Goal: Check status: Check status

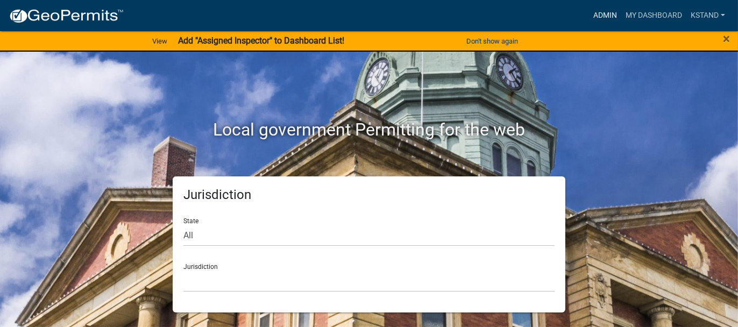
click at [606, 18] on link "Admin" at bounding box center [605, 15] width 32 height 20
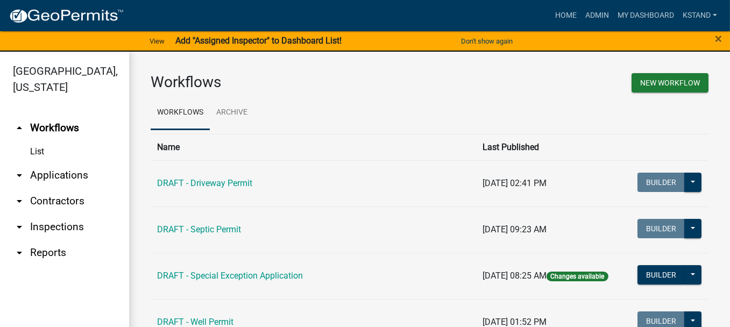
click at [45, 174] on link "arrow_drop_down Applications" at bounding box center [64, 175] width 129 height 26
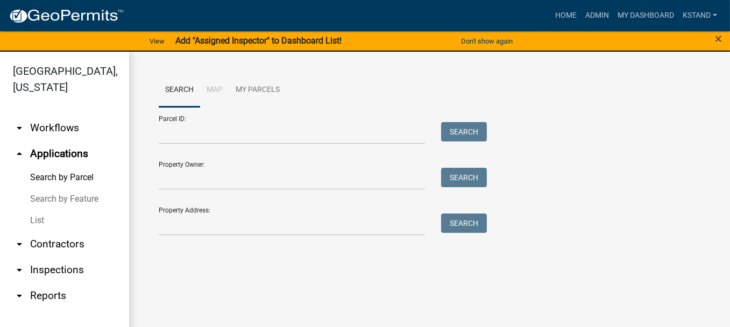
click at [32, 220] on link "List" at bounding box center [64, 221] width 129 height 22
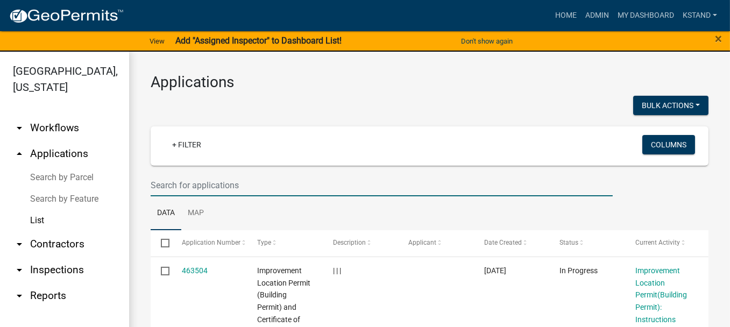
click at [161, 180] on input "text" at bounding box center [382, 185] width 462 height 22
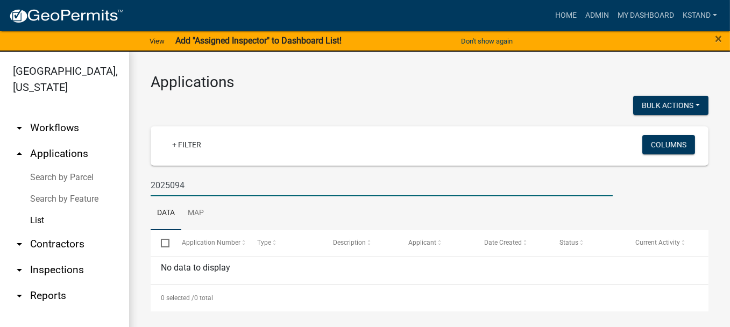
drag, startPoint x: 170, startPoint y: 184, endPoint x: 170, endPoint y: 174, distance: 9.7
click at [170, 182] on input "2025094" at bounding box center [382, 185] width 462 height 22
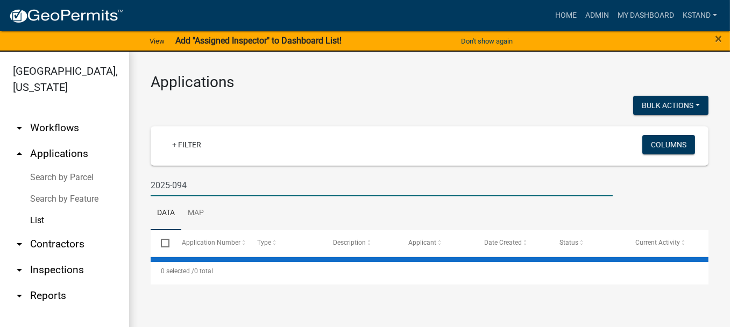
type input "2025-094"
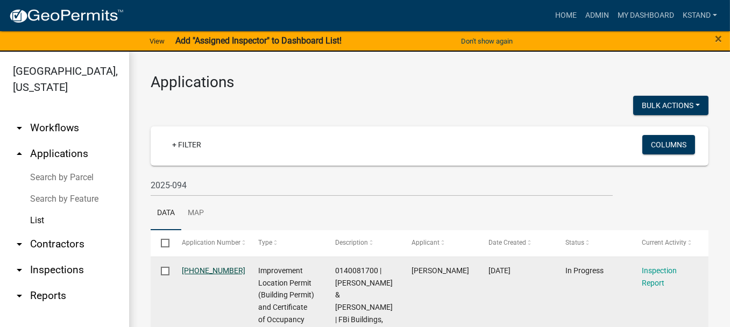
click at [206, 271] on link "[PHONE_NUMBER]" at bounding box center [213, 270] width 63 height 9
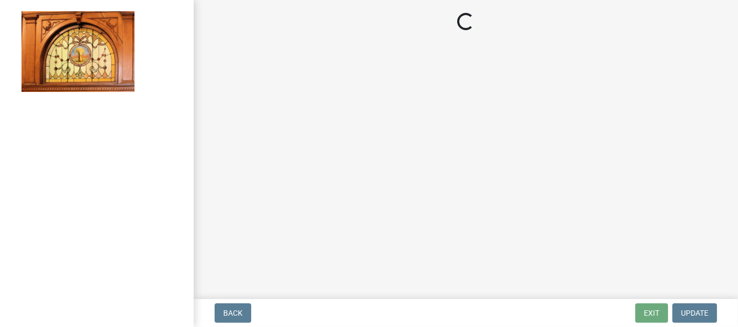
select select "62bb873c-c571-4454-ac8a-8c216551e2a3"
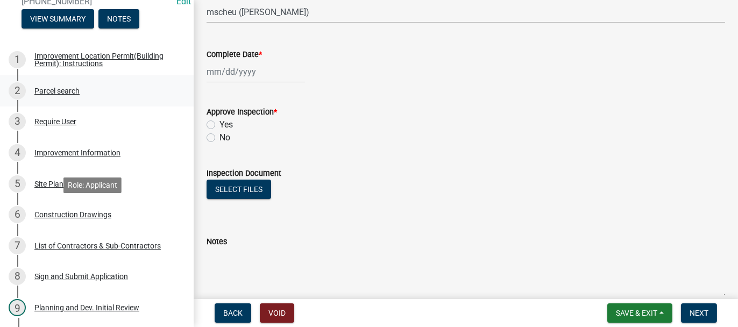
scroll to position [161, 0]
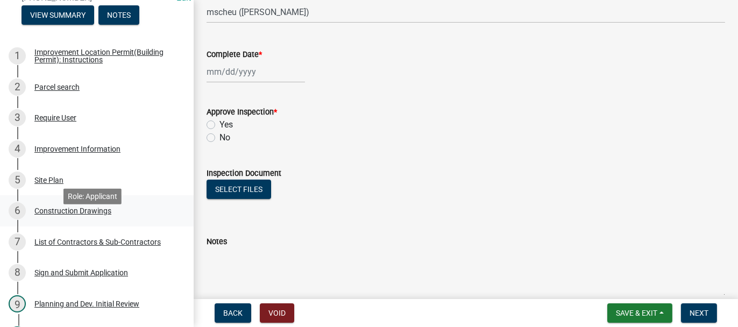
click at [47, 215] on div "Construction Drawings" at bounding box center [72, 211] width 77 height 8
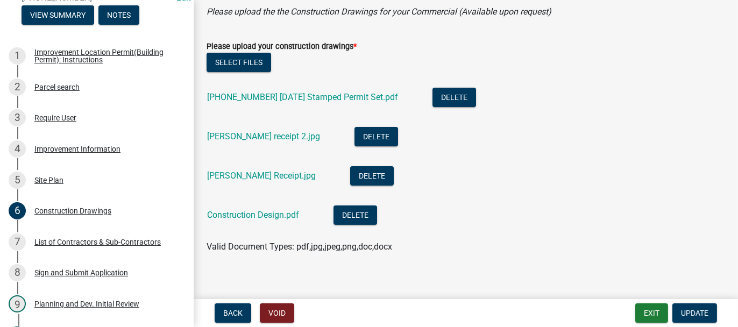
scroll to position [108, 0]
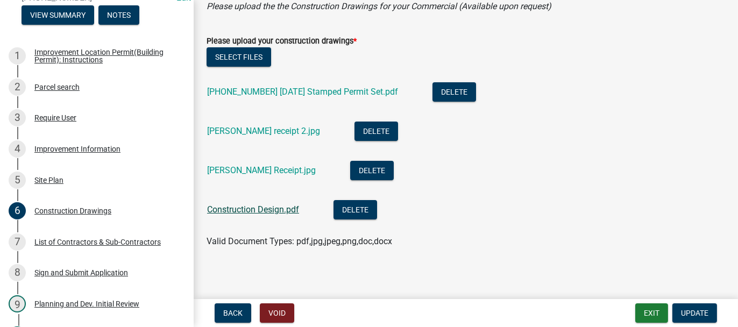
click at [241, 209] on link "Construction Design.pdf" at bounding box center [253, 209] width 92 height 10
click at [241, 93] on link "[PHONE_NUMBER] [DATE] Stamped Permit Set.pdf" at bounding box center [302, 92] width 191 height 10
click at [652, 311] on button "Exit" at bounding box center [651, 312] width 33 height 19
